Goal: Information Seeking & Learning: Learn about a topic

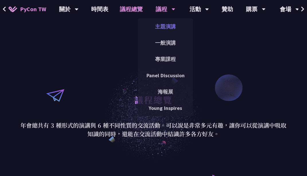
click at [172, 25] on link "主題演講" at bounding box center [165, 26] width 55 height 13
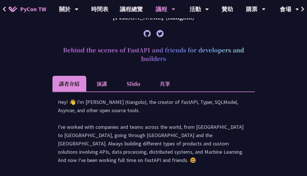
scroll to position [208, 0]
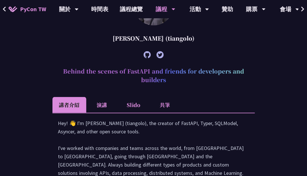
click at [104, 103] on li "演講" at bounding box center [101, 105] width 31 height 16
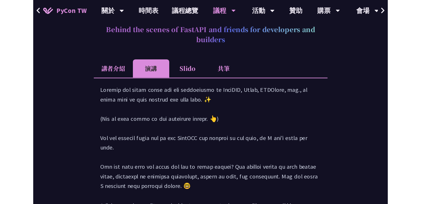
scroll to position [258, 0]
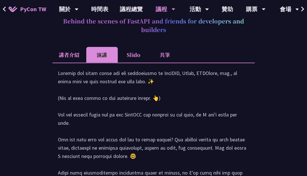
click at [135, 53] on li "Slido" at bounding box center [133, 55] width 31 height 16
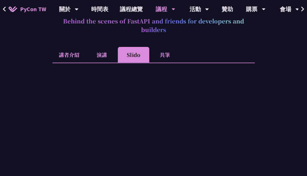
click at [163, 56] on li "共筆" at bounding box center [164, 55] width 31 height 16
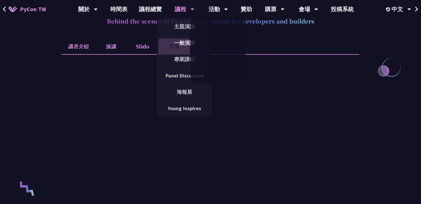
click at [179, 9] on div "議程" at bounding box center [184, 9] width 19 height 18
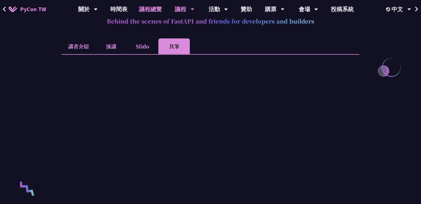
click at [145, 8] on link "議程總覽" at bounding box center [150, 9] width 34 height 18
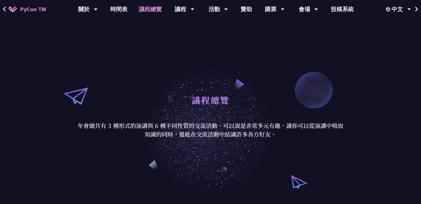
scroll to position [1, 0]
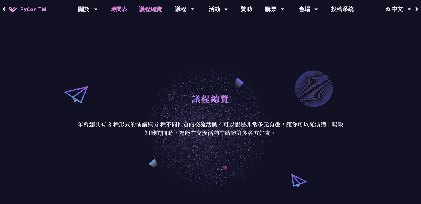
click at [113, 11] on link "時間表" at bounding box center [119, 9] width 29 height 18
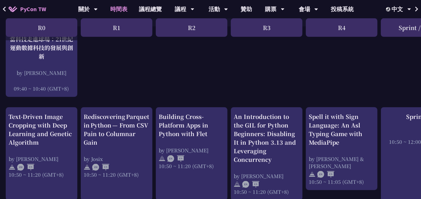
scroll to position [164, 0]
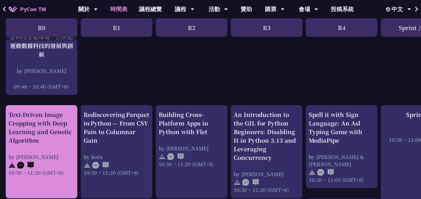
click at [55, 125] on div "Text-Driven Image Cropping with Deep Learning and Genetic Algorithm" at bounding box center [42, 128] width 66 height 34
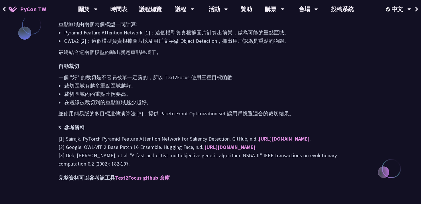
scroll to position [507, 0]
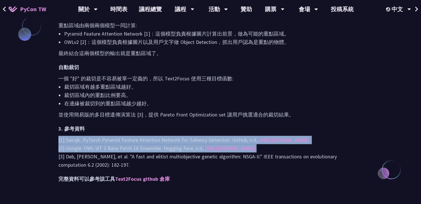
drag, startPoint x: 355, startPoint y: 157, endPoint x: 358, endPoint y: 132, distance: 25.1
drag, startPoint x: 315, startPoint y: 138, endPoint x: 101, endPoint y: 173, distance: 216.4
click at [101, 169] on p "[1] Sairajk. PyTorch Pyramid Feature Attention Network for Saliency Detection. …" at bounding box center [210, 152] width 304 height 33
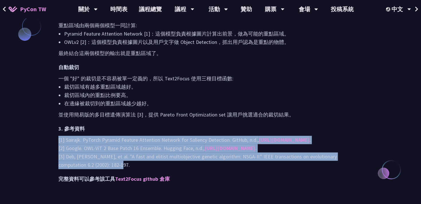
drag, startPoint x: 101, startPoint y: 173, endPoint x: 55, endPoint y: 142, distance: 55.7
click at [154, 176] on link "Text2Focus github 倉庫" at bounding box center [142, 179] width 55 height 7
